Goal: Obtain resource: Obtain resource

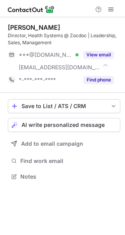
scroll to position [171, 125]
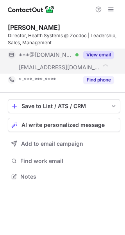
click at [109, 55] on button "View email" at bounding box center [99, 55] width 31 height 8
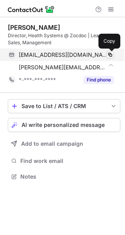
click at [110, 55] on span at bounding box center [110, 55] width 6 height 6
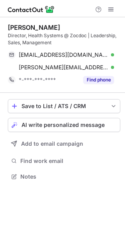
scroll to position [171, 125]
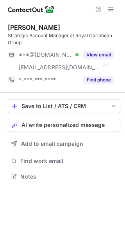
scroll to position [171, 125]
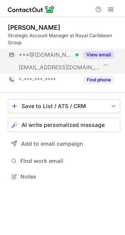
click at [112, 61] on div "View email" at bounding box center [97, 55] width 36 height 13
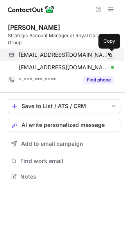
click at [111, 56] on span at bounding box center [110, 55] width 6 height 6
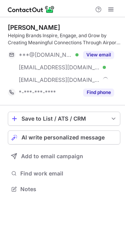
scroll to position [184, 125]
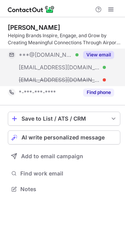
click at [105, 55] on button "View email" at bounding box center [99, 55] width 31 height 8
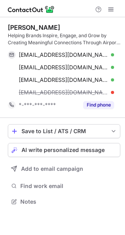
scroll to position [196, 125]
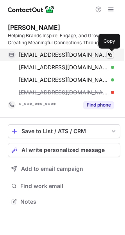
click at [110, 55] on span at bounding box center [110, 55] width 6 height 6
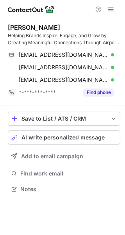
scroll to position [184, 125]
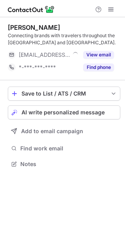
scroll to position [158, 125]
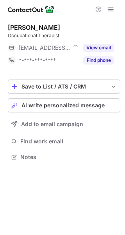
scroll to position [4, 4]
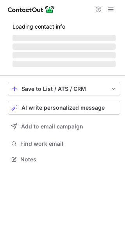
scroll to position [4, 4]
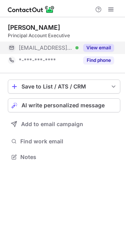
click at [104, 50] on button "View email" at bounding box center [99, 48] width 31 height 8
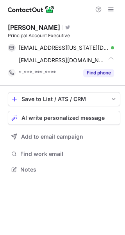
scroll to position [164, 125]
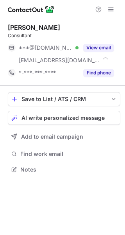
scroll to position [164, 125]
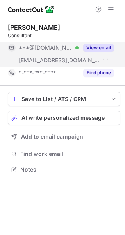
click at [105, 47] on button "View email" at bounding box center [99, 48] width 31 height 8
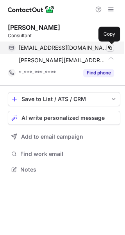
click at [108, 47] on span at bounding box center [110, 48] width 6 height 6
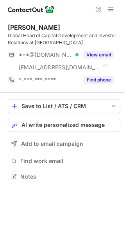
scroll to position [171, 125]
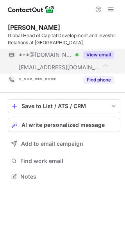
click at [101, 55] on button "View email" at bounding box center [99, 55] width 31 height 8
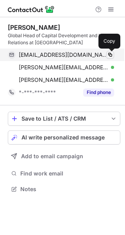
click at [107, 57] on span at bounding box center [110, 55] width 6 height 6
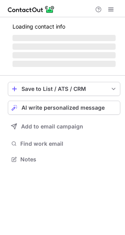
scroll to position [171, 125]
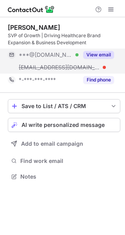
click at [103, 54] on button "View email" at bounding box center [99, 55] width 31 height 8
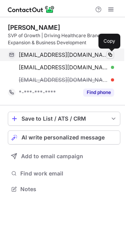
click at [107, 54] on span at bounding box center [110, 55] width 6 height 6
